Goal: Information Seeking & Learning: Learn about a topic

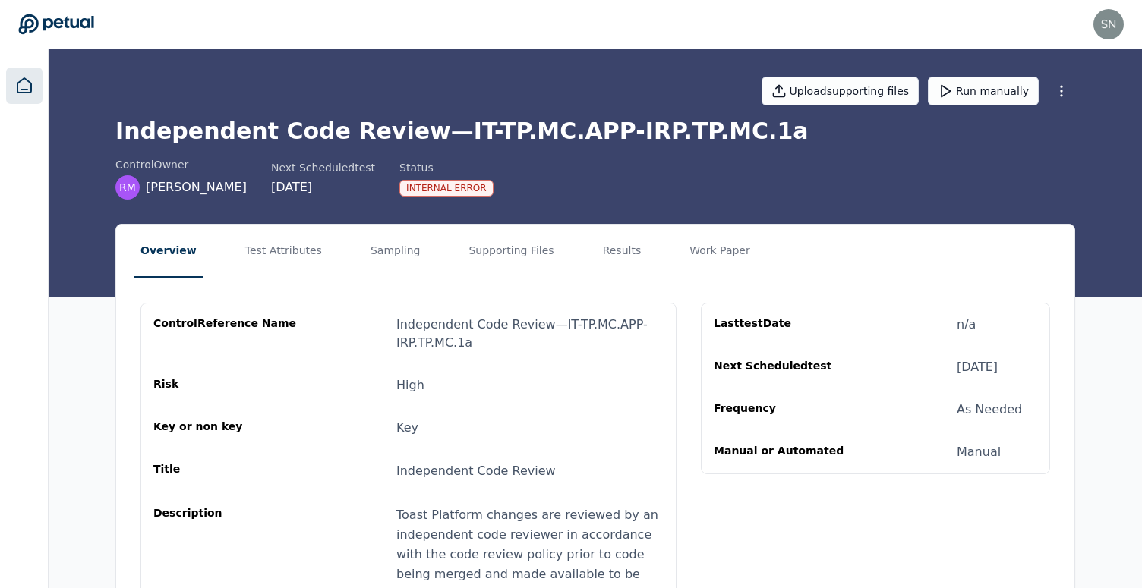
click at [25, 93] on icon at bounding box center [24, 85] width 14 height 14
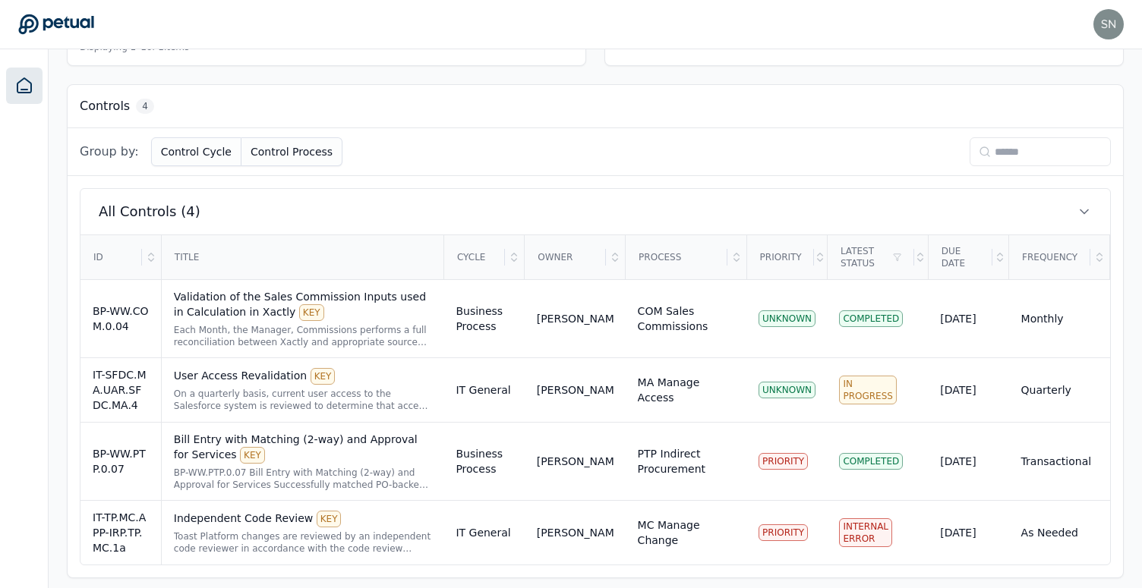
scroll to position [397, 0]
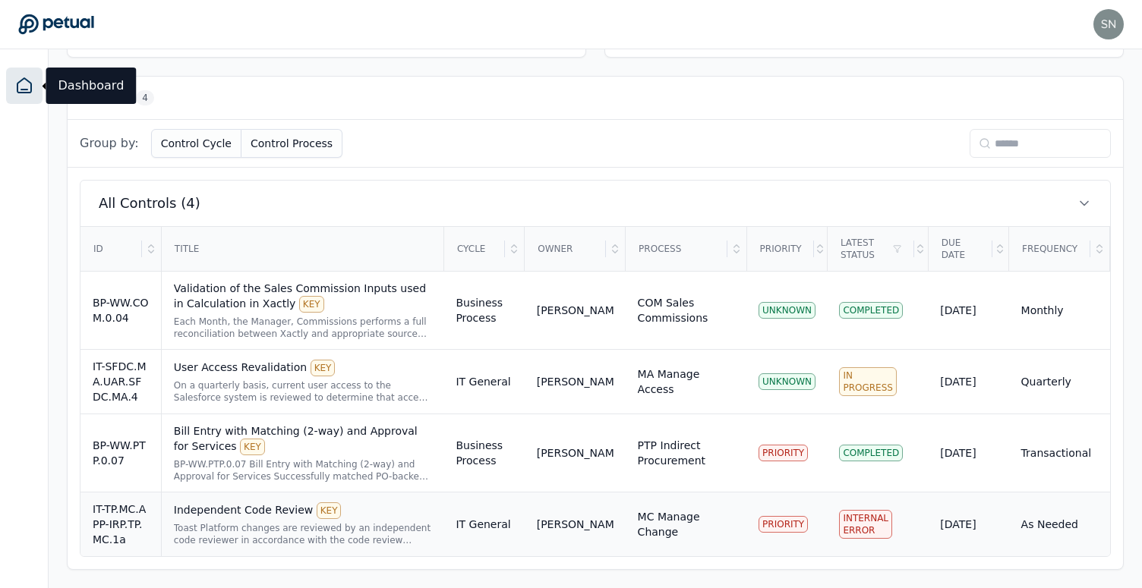
click at [351, 527] on div "Toast Platform changes are reviewed by an independent code reviewer in accordan…" at bounding box center [303, 534] width 258 height 24
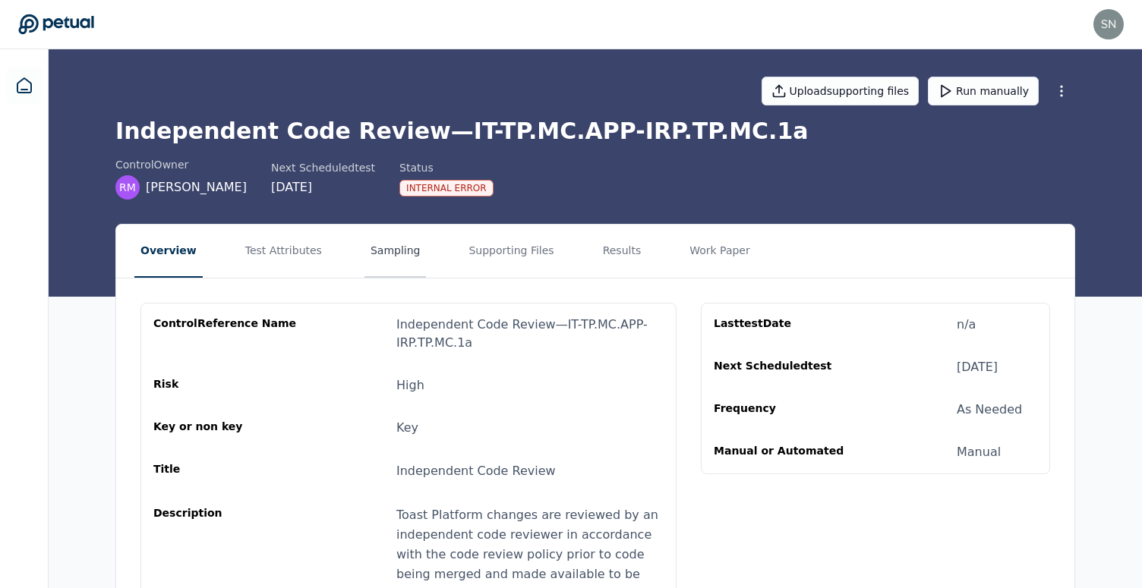
click at [384, 261] on button "Sampling" at bounding box center [395, 251] width 62 height 53
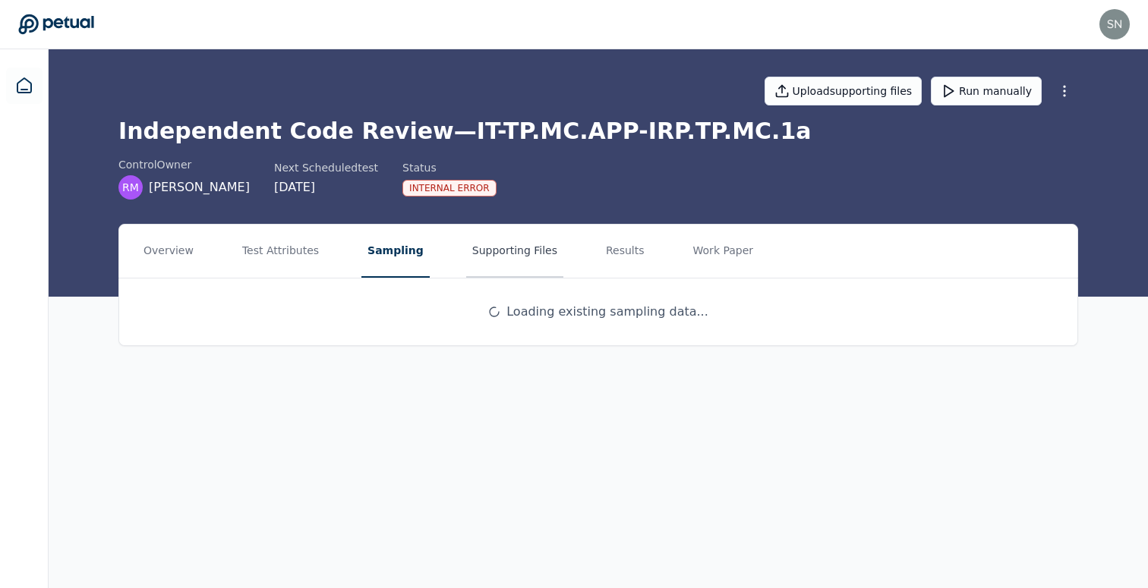
click at [506, 257] on button "Supporting Files" at bounding box center [514, 251] width 97 height 53
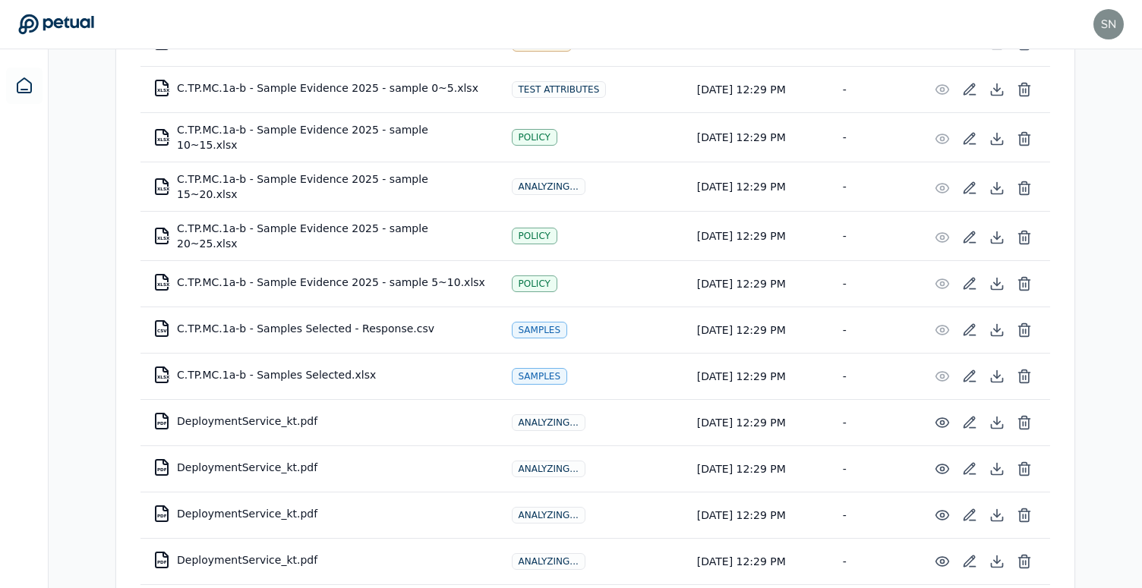
scroll to position [1108, 0]
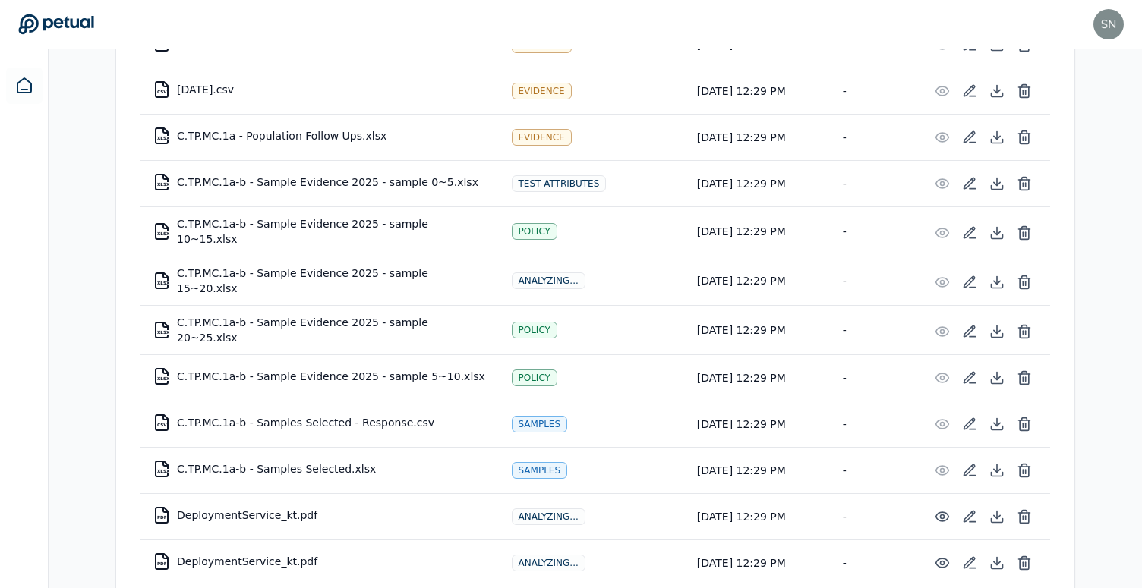
click at [758, 35] on div "[EMAIL_ADDRESS] [EMAIL_ADDRESS] Sign out" at bounding box center [570, 24] width 1105 height 30
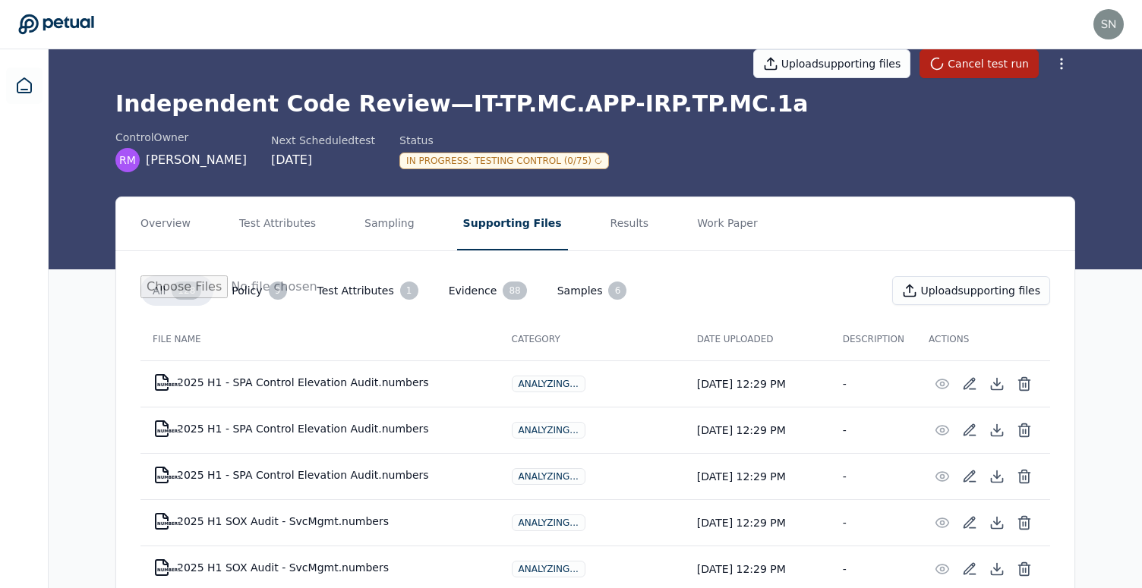
scroll to position [0, 0]
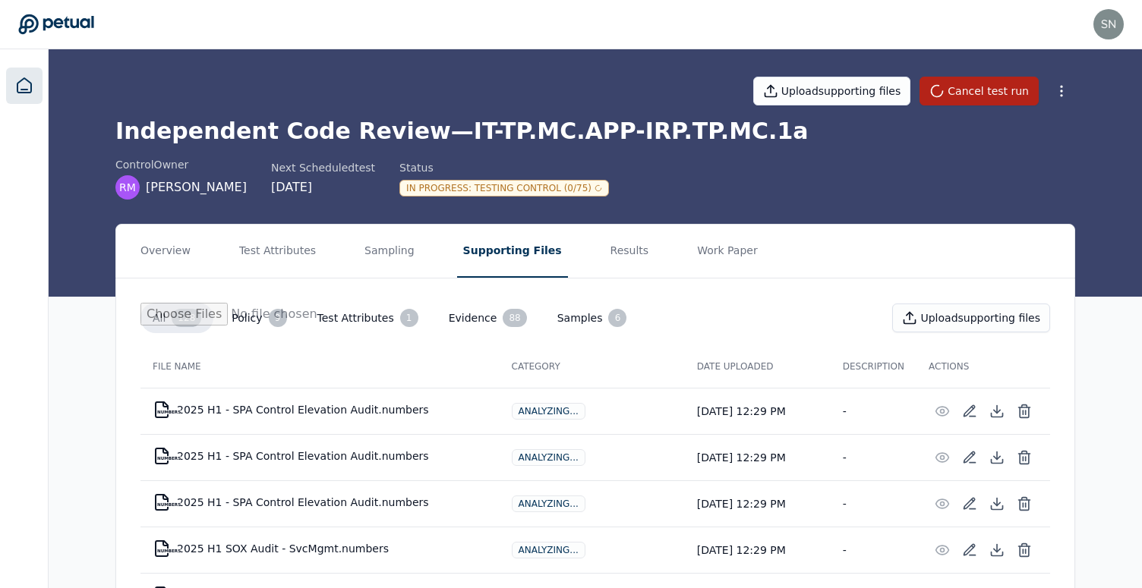
click at [31, 90] on icon at bounding box center [24, 86] width 18 height 18
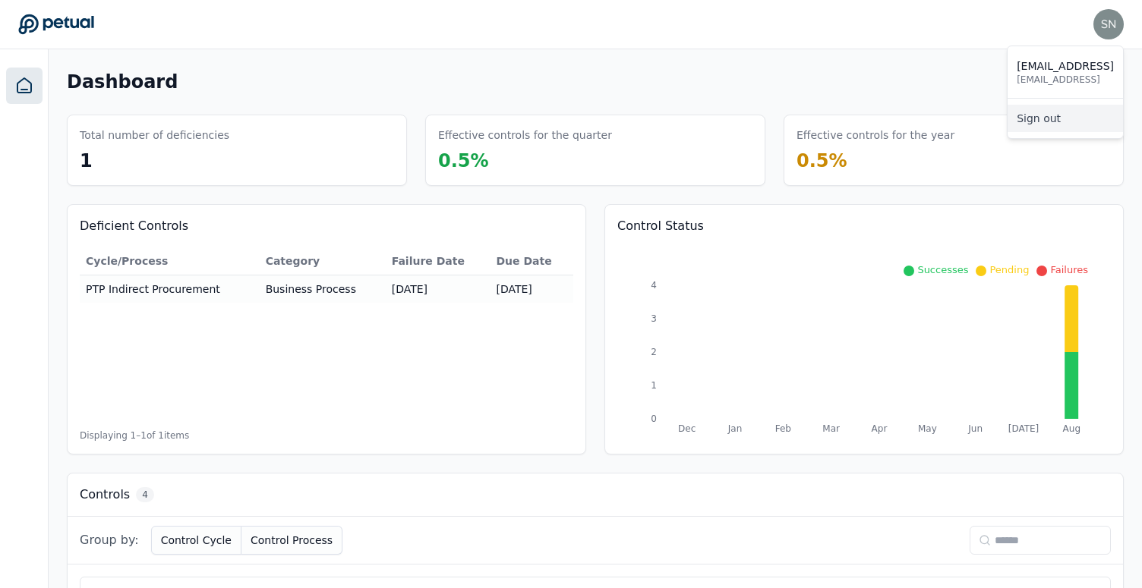
click at [1083, 116] on link "Sign out" at bounding box center [1064, 118] width 115 height 27
